Goal: Understand site structure: Understand site structure

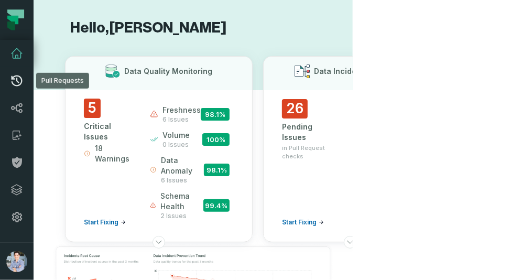
click at [15, 80] on icon at bounding box center [16, 80] width 13 height 13
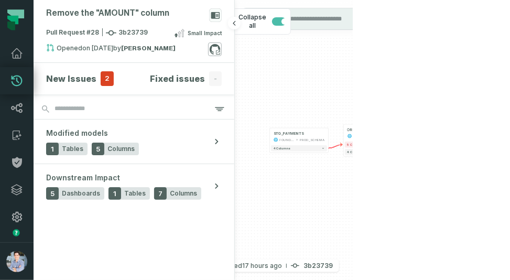
click at [215, 47] on icon at bounding box center [215, 49] width 14 height 14
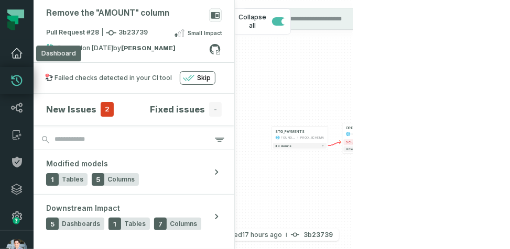
click at [19, 56] on icon at bounding box center [16, 53] width 13 height 13
click at [18, 51] on icon at bounding box center [16, 53] width 13 height 13
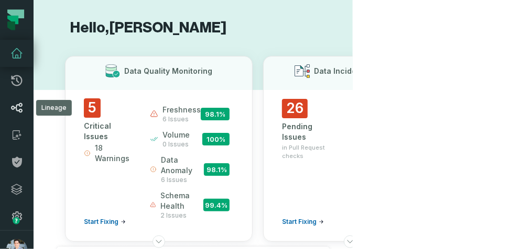
click at [19, 106] on icon at bounding box center [17, 108] width 12 height 10
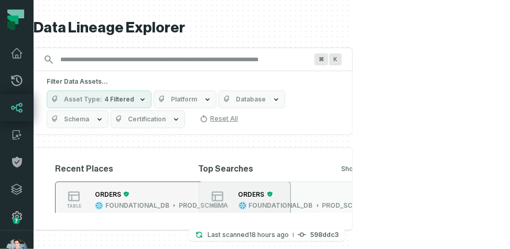
click at [153, 182] on button "table ORDERS FOUNDATIONAL_DB PROD_SCHEMA" at bounding box center [173, 200] width 236 height 36
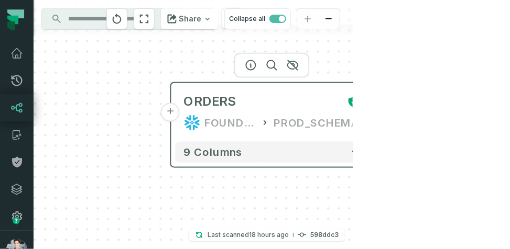
click at [178, 117] on div "ORDERS FOUNDATIONAL_DB PROD_SCHEMA" at bounding box center [271, 112] width 193 height 50
click at [170, 114] on button "+" at bounding box center [169, 112] width 19 height 19
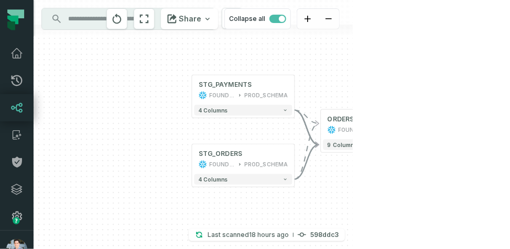
drag, startPoint x: 317, startPoint y: 153, endPoint x: 266, endPoint y: 133, distance: 54.8
click at [266, 133] on div "+ STG_PAYMENTS FOUNDATIONAL_DB PROD_SCHEMA + 4 columns + STG_ORDERS FOUNDATIONA…" at bounding box center [193, 124] width 319 height 249
click at [413, 145] on icon "button" at bounding box center [414, 145] width 3 height 2
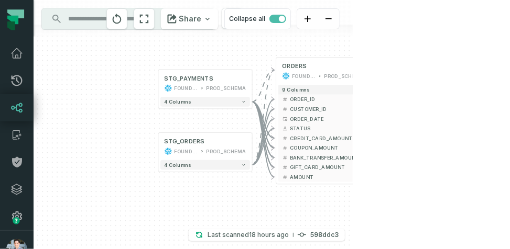
drag, startPoint x: 162, startPoint y: 162, endPoint x: 131, endPoint y: 106, distance: 64.5
click at [131, 106] on div "+ STG_PAYMENTS FOUNDATIONAL_DB PROD_SCHEMA + 4 columns + STG_ORDERS FOUNDATIONA…" at bounding box center [193, 124] width 319 height 249
click at [162, 89] on div "STG_PAYMENTS FOUNDATIONAL_DB PROD_SCHEMA" at bounding box center [205, 84] width 90 height 24
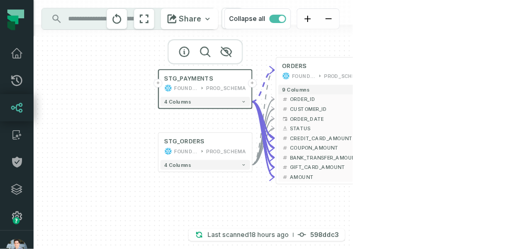
click at [157, 84] on button "+" at bounding box center [157, 83] width 9 height 9
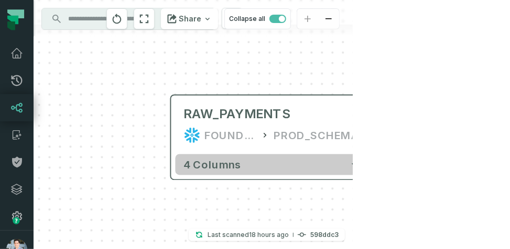
click at [357, 162] on icon "button" at bounding box center [354, 165] width 10 height 10
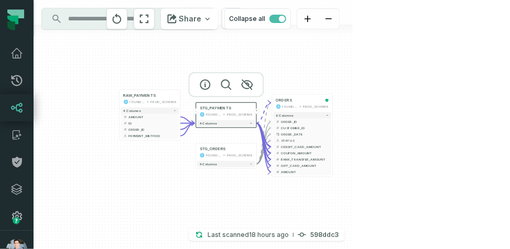
drag, startPoint x: 347, startPoint y: 121, endPoint x: 120, endPoint y: 63, distance: 234.1
click at [118, 61] on div "+ RAW_PAYMENTS FOUNDATIONAL_DB PROD_SCHEMA - 4 columns + AMOUNT - + ID - + ORDE…" at bounding box center [193, 124] width 319 height 249
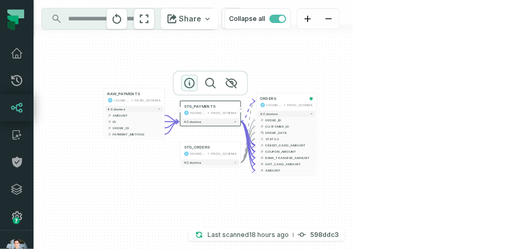
click at [188, 81] on icon "button" at bounding box center [189, 83] width 13 height 13
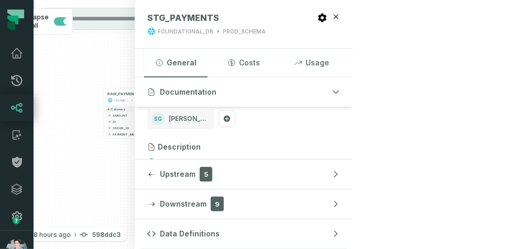
scroll to position [59, 0]
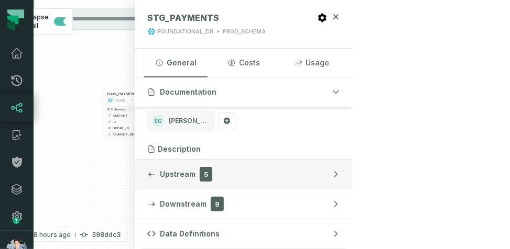
click at [195, 178] on span "Upstream" at bounding box center [178, 174] width 36 height 10
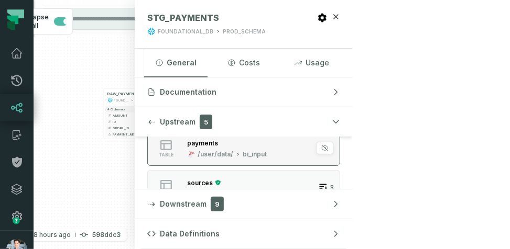
scroll to position [98, 0]
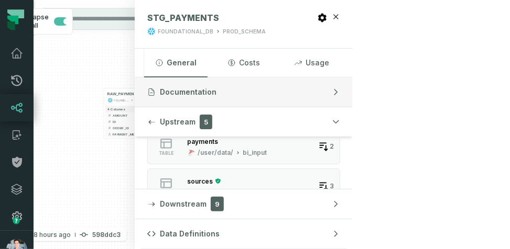
click at [216, 90] on span "Documentation" at bounding box center [188, 92] width 57 height 10
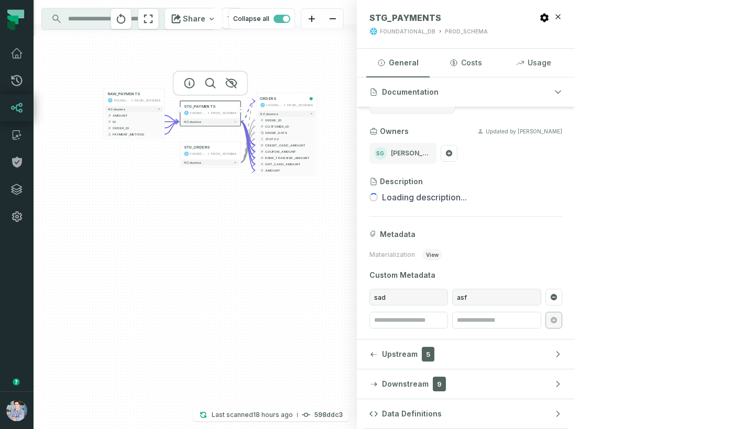
scroll to position [27, 0]
click at [428, 279] on span "Downstream" at bounding box center [405, 384] width 47 height 10
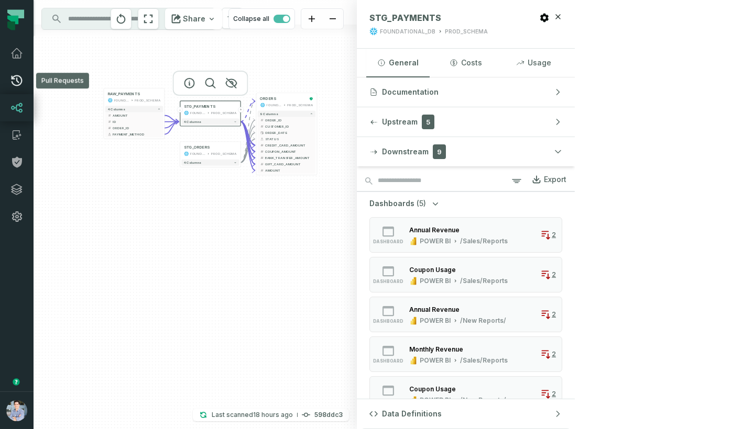
click at [14, 79] on icon at bounding box center [17, 80] width 11 height 11
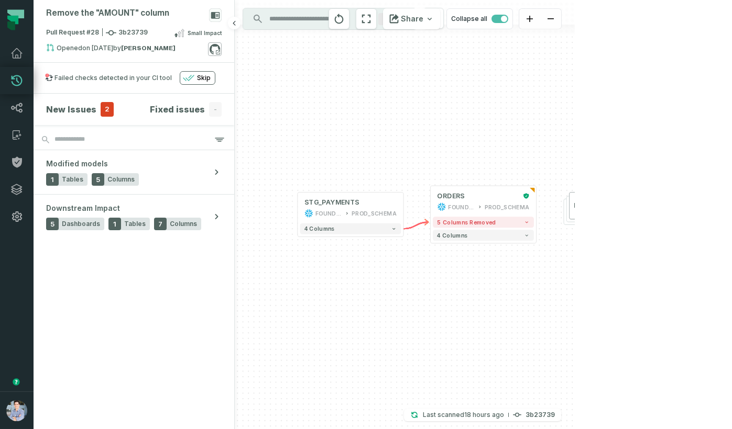
click at [217, 49] on icon at bounding box center [215, 49] width 14 height 14
click at [15, 47] on link "Dashboard" at bounding box center [17, 53] width 34 height 27
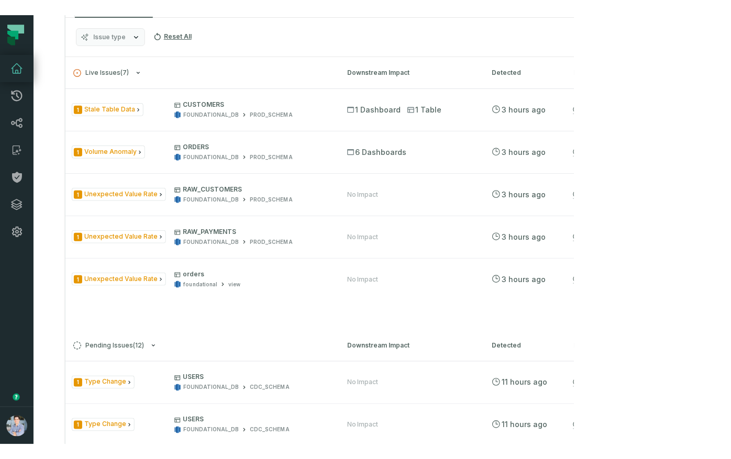
scroll to position [448, 0]
